Goal: Task Accomplishment & Management: Manage account settings

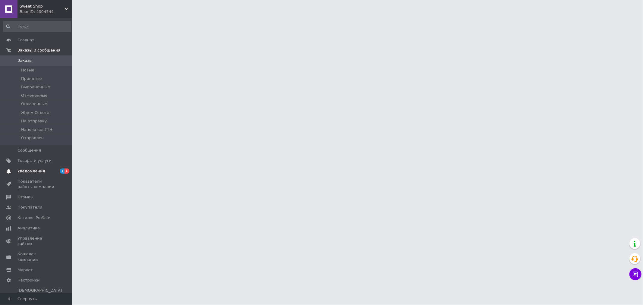
click at [37, 170] on span "Уведомления" at bounding box center [30, 171] width 27 height 5
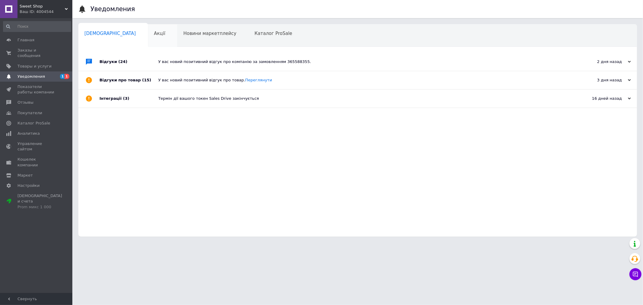
click at [148, 38] on div "Акції 0" at bounding box center [163, 35] width 30 height 23
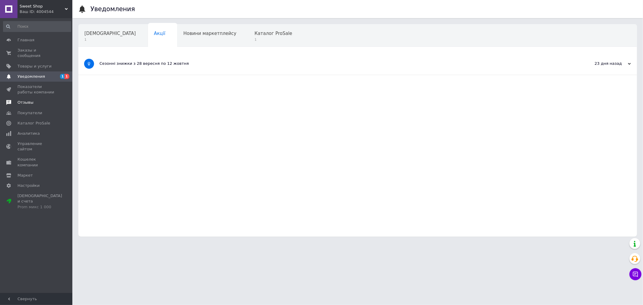
click at [27, 100] on span "Отзывы" at bounding box center [25, 102] width 16 height 5
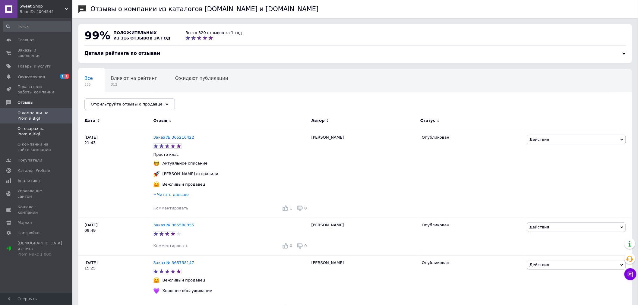
click at [33, 126] on span "О товарах на Prom и Bigl" at bounding box center [36, 131] width 38 height 11
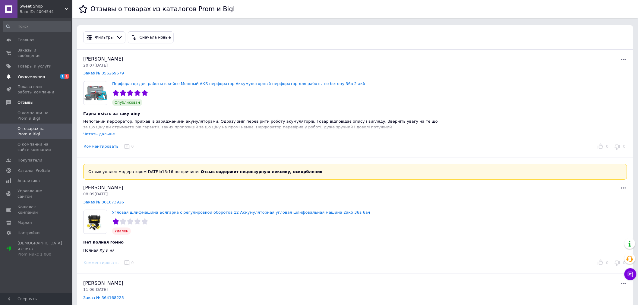
click at [33, 74] on span "Уведомления" at bounding box center [30, 76] width 27 height 5
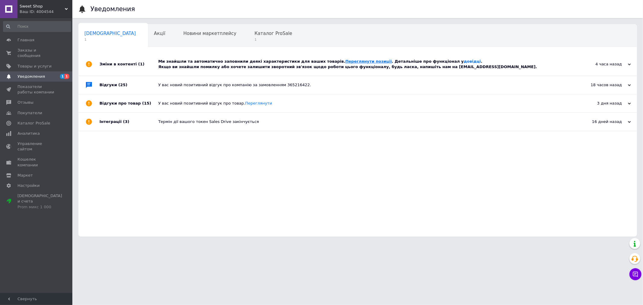
click at [347, 64] on link "Переглянути позиції" at bounding box center [369, 61] width 46 height 5
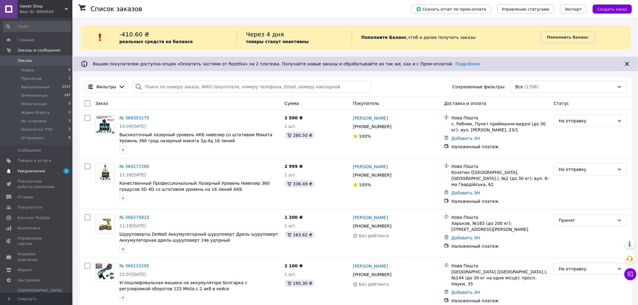
click at [47, 167] on link "Уведомления 1 0" at bounding box center [37, 171] width 74 height 10
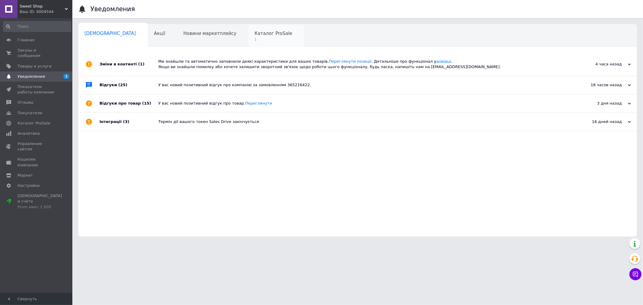
click at [255, 41] on span "1" at bounding box center [274, 39] width 38 height 5
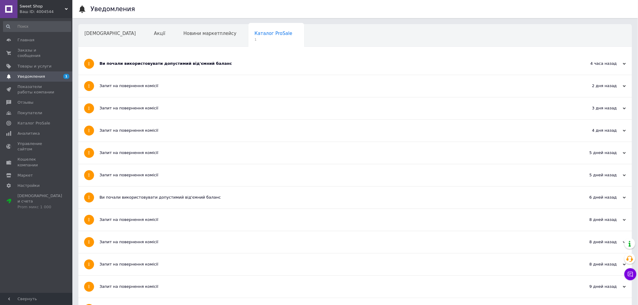
click at [241, 63] on div "Ви почали використовувати допустимий від'ємний баланс" at bounding box center [333, 63] width 466 height 5
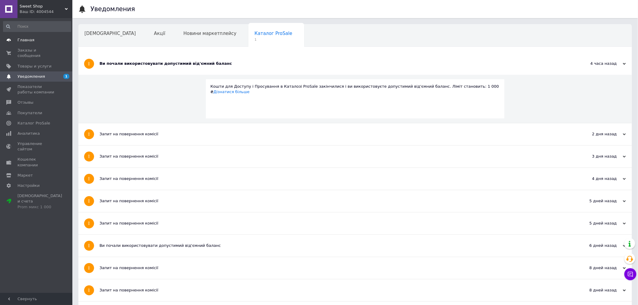
click at [41, 36] on link "Главная" at bounding box center [37, 40] width 74 height 10
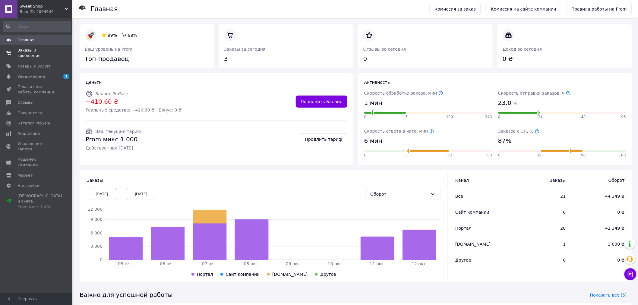
click at [35, 48] on span "Заказы и сообщения" at bounding box center [36, 53] width 38 height 11
